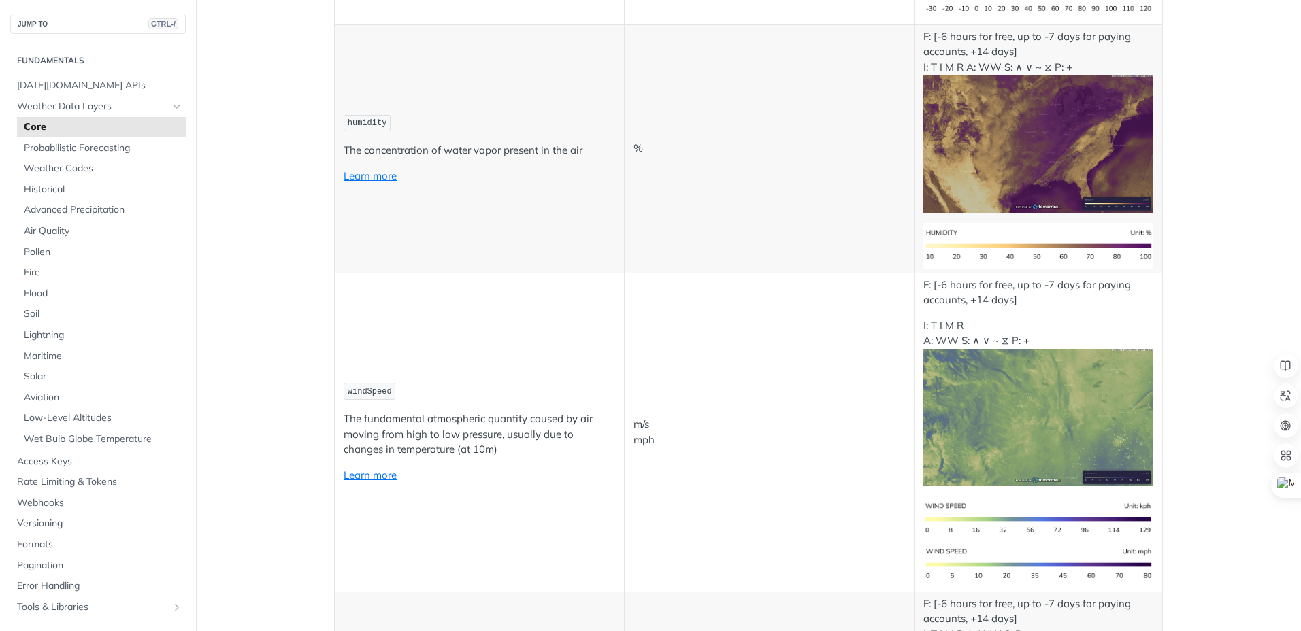
scroll to position [1020, 0]
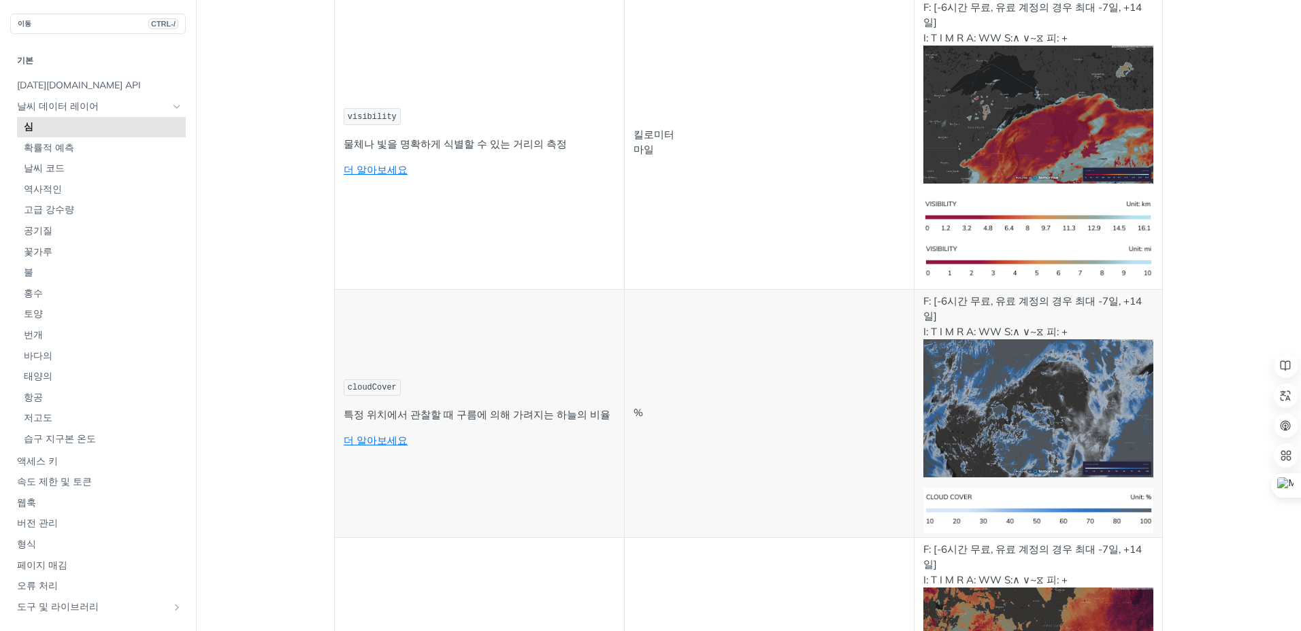
scroll to position [4694, 0]
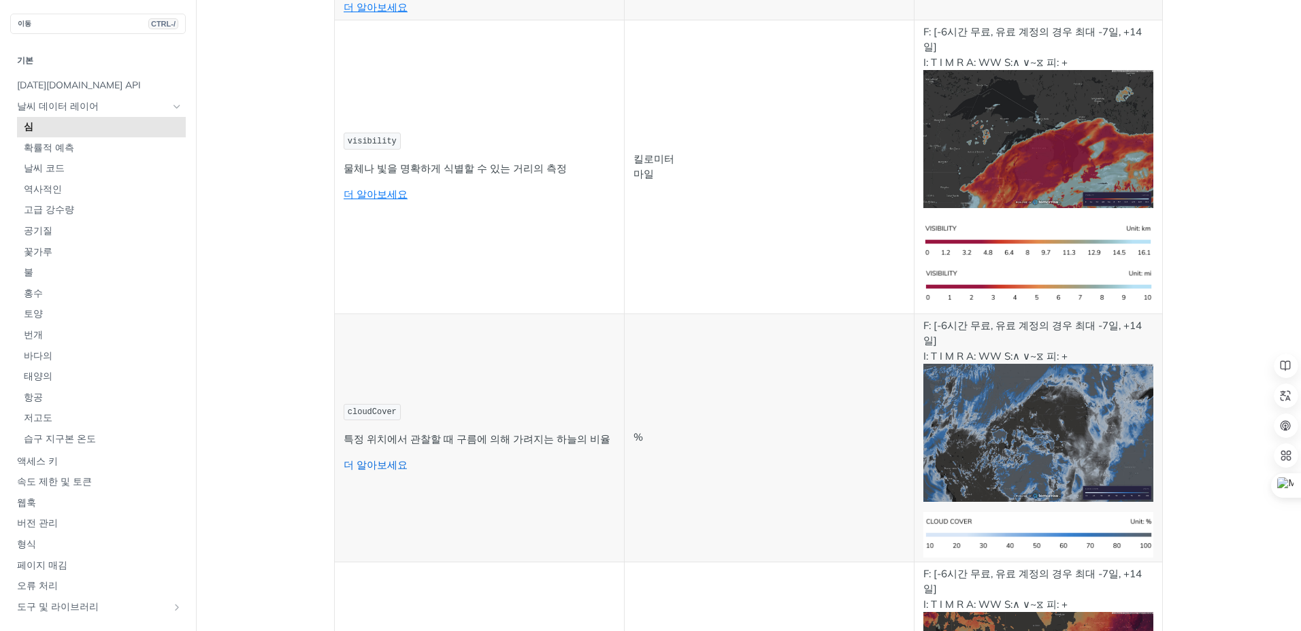
click at [377, 459] on link "더 알아보세요" at bounding box center [376, 465] width 64 height 13
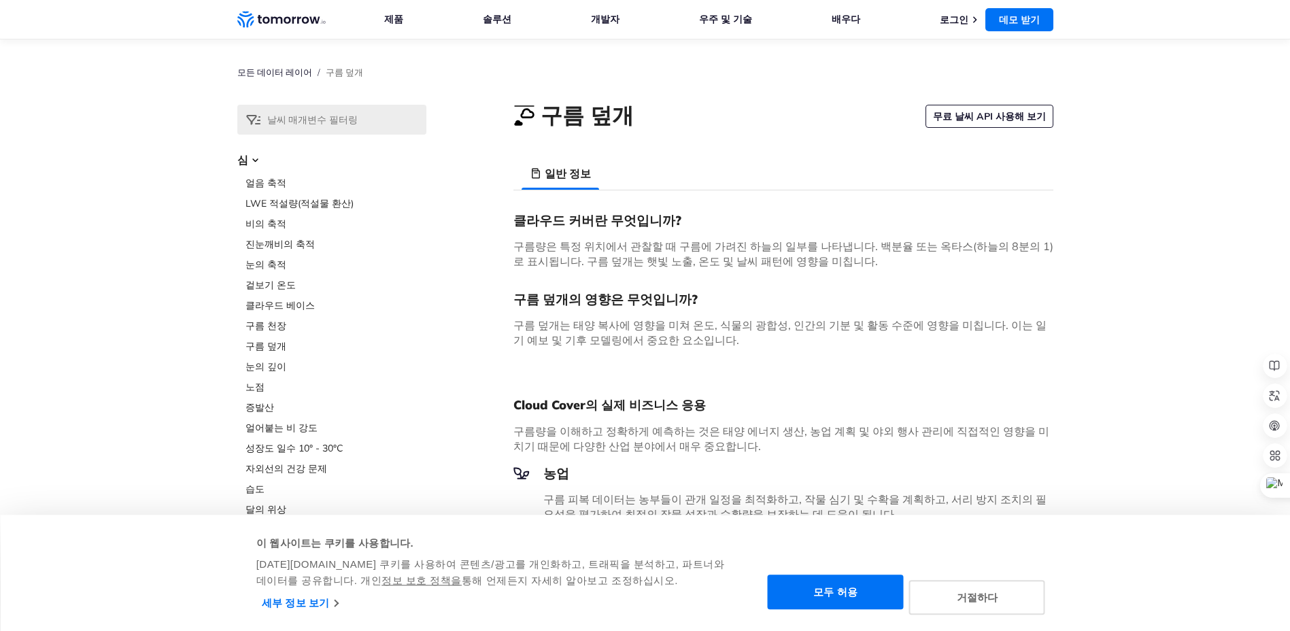
drag, startPoint x: 0, startPoint y: 0, endPoint x: 582, endPoint y: 246, distance: 632.0
click at [582, 246] on span "구름량은 특정 위치에서 관찰할 때 구름에 가려진 하늘의 일부를 나타냅니다. 백분율 또는 옥타스(하늘의 8분의 1)로 표시됩니다. 구름 덮개는 …" at bounding box center [784, 253] width 540 height 29
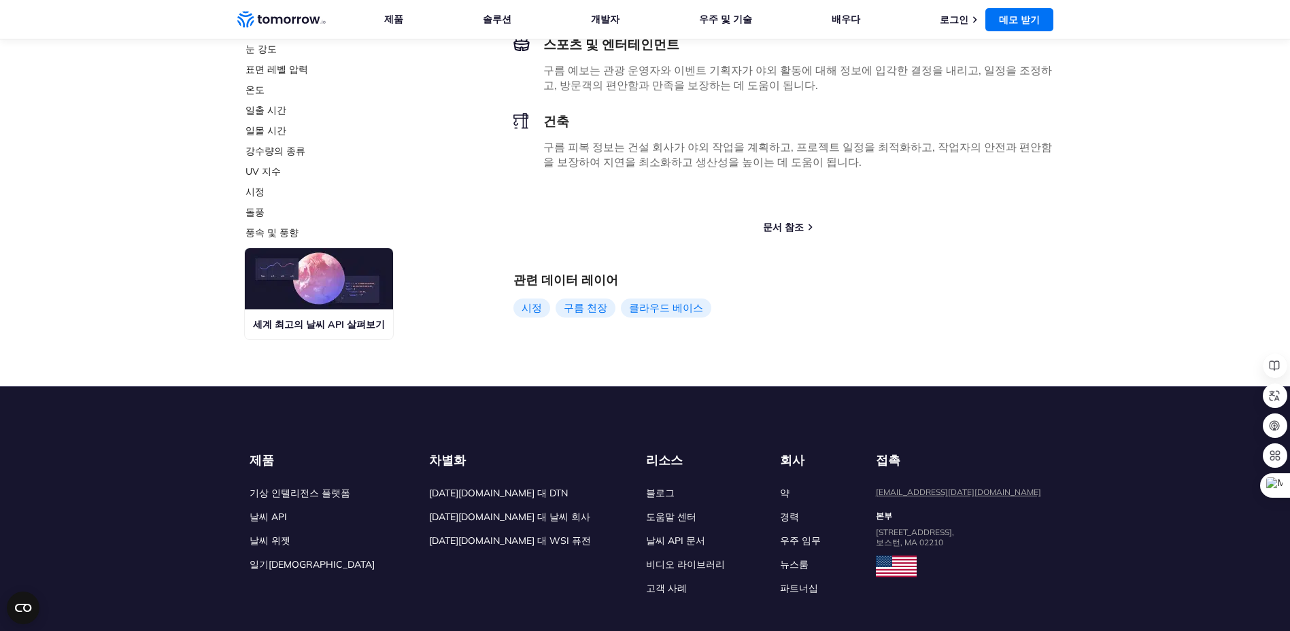
scroll to position [612, 0]
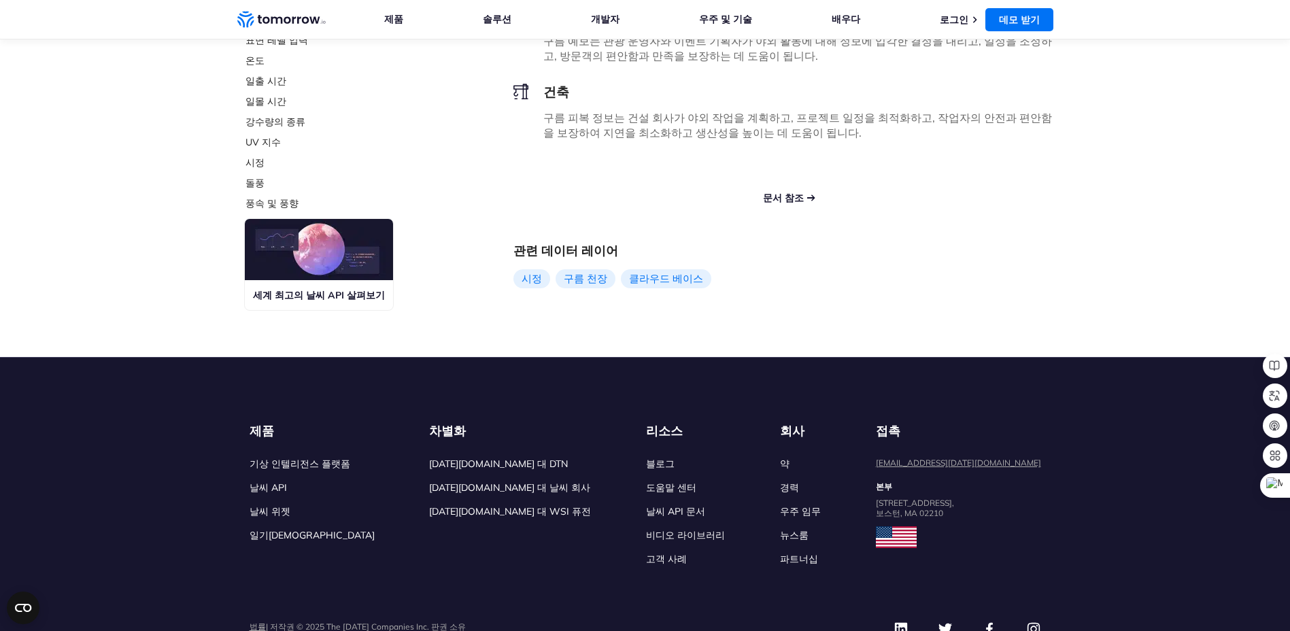
click at [780, 205] on link "문서 참조" at bounding box center [783, 198] width 41 height 13
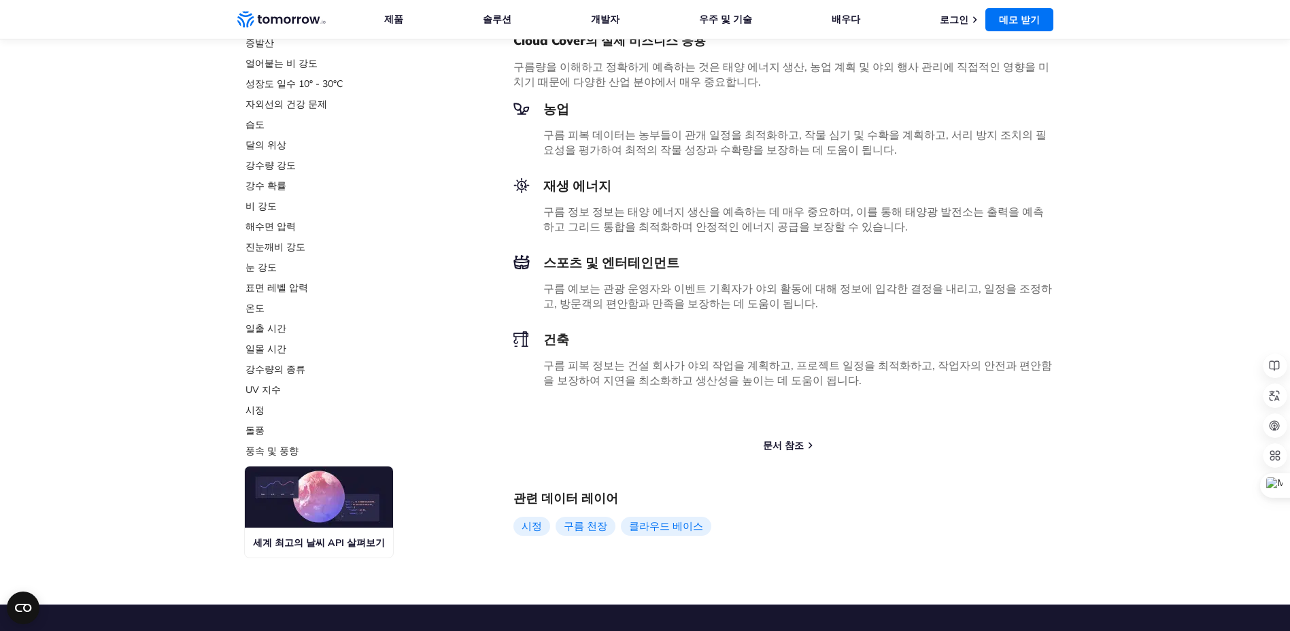
scroll to position [340, 0]
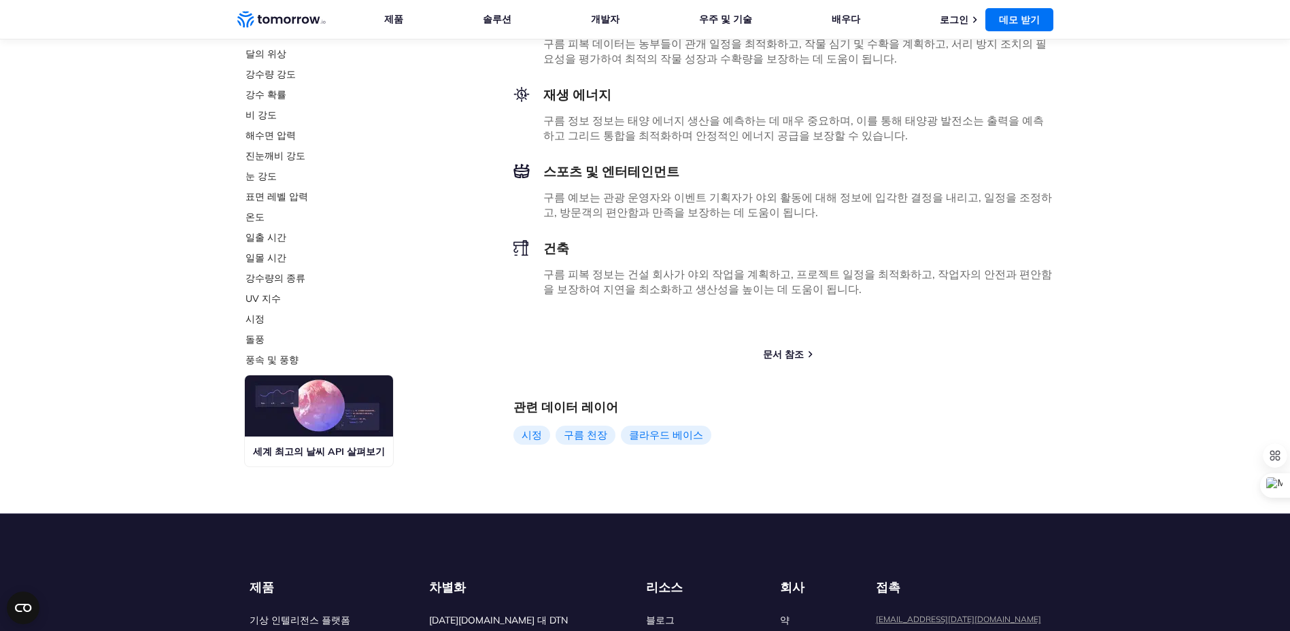
scroll to position [476, 0]
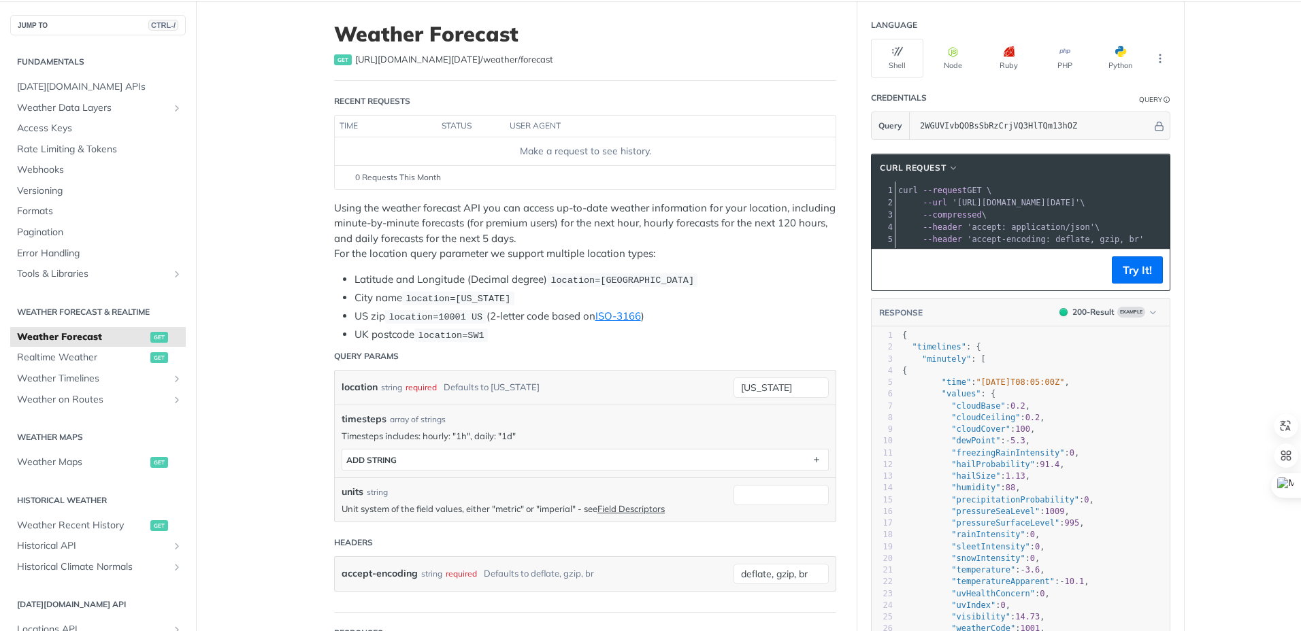
scroll to position [68, 0]
